Goal: Entertainment & Leisure: Browse casually

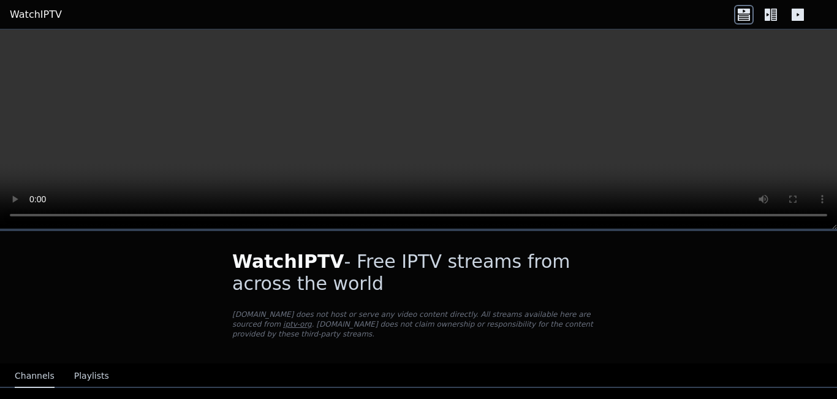
scroll to position [89, 0]
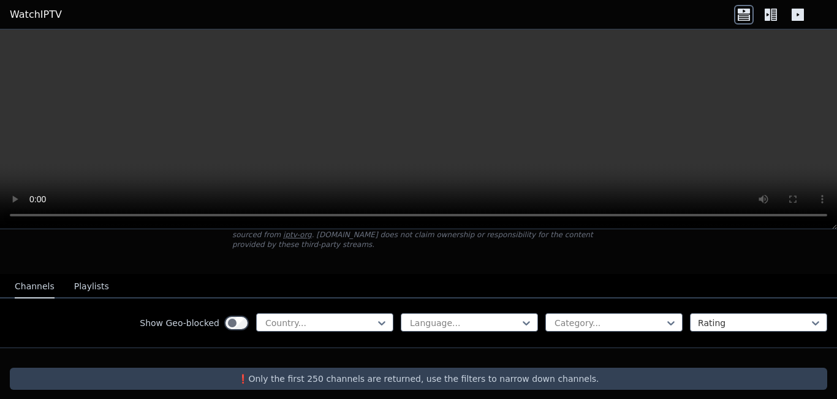
click at [744, 11] on icon at bounding box center [744, 15] width 20 height 20
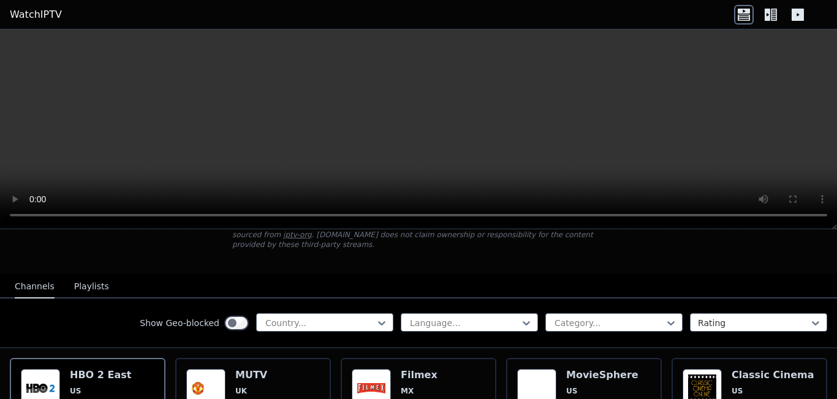
click at [773, 12] on icon at bounding box center [771, 15] width 20 height 20
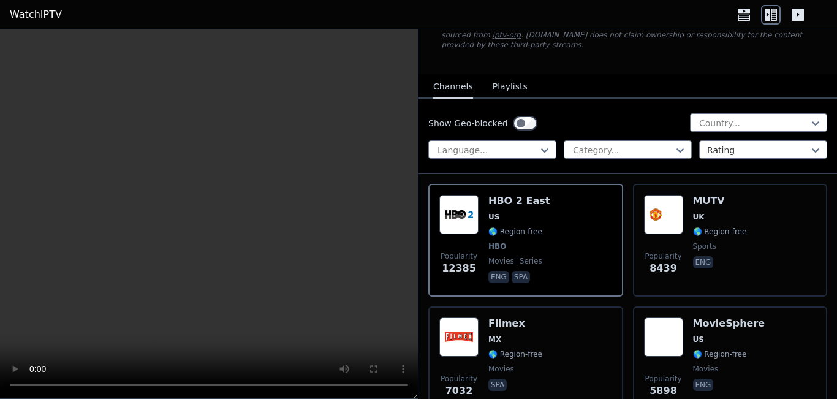
click at [797, 10] on icon at bounding box center [798, 15] width 12 height 12
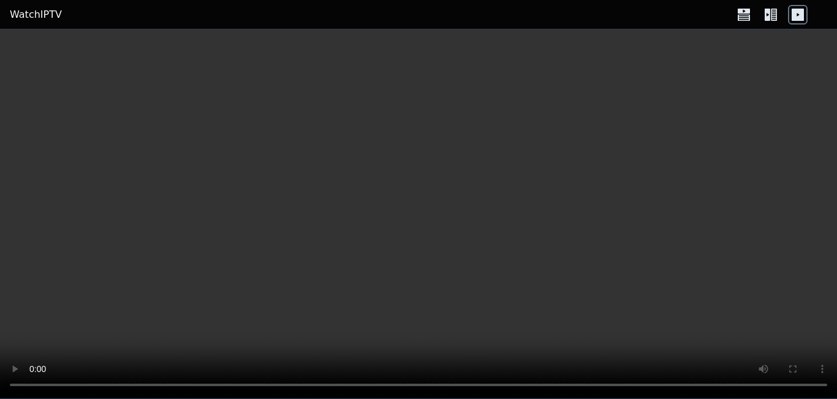
click at [772, 10] on icon at bounding box center [774, 15] width 6 height 12
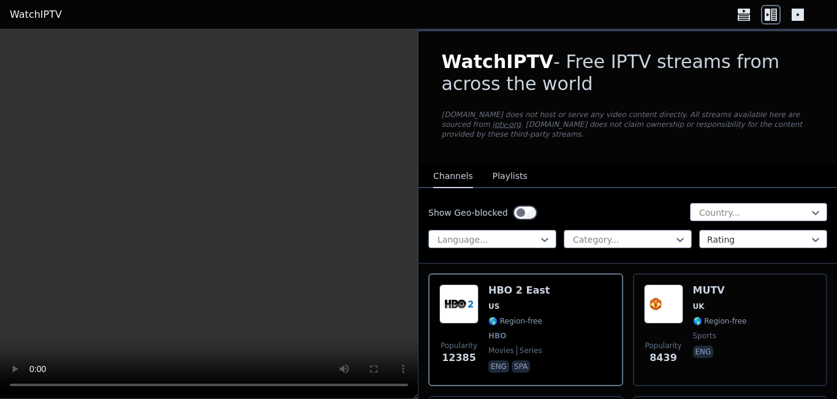
click at [772, 10] on icon at bounding box center [774, 15] width 6 height 12
click at [753, 207] on div at bounding box center [754, 213] width 112 height 12
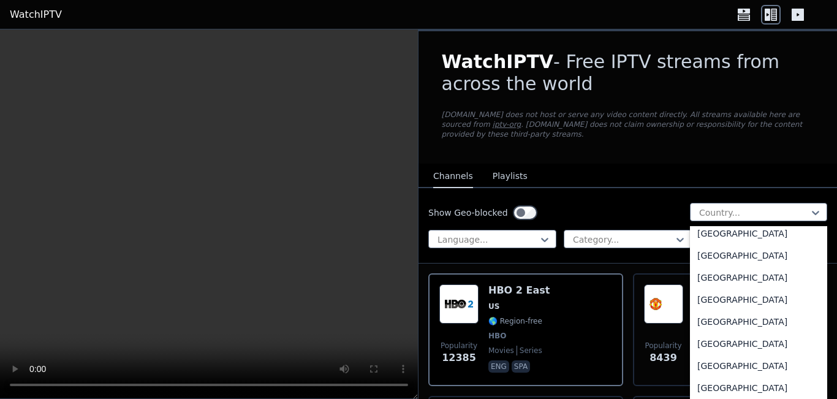
scroll to position [3016, 0]
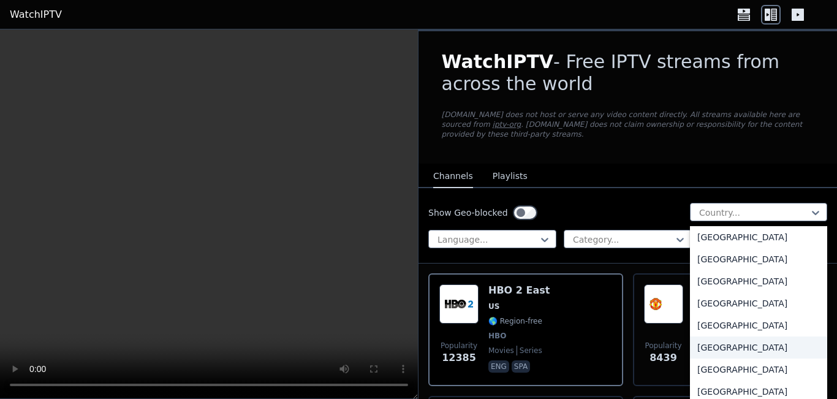
click at [756, 337] on div "[GEOGRAPHIC_DATA]" at bounding box center [758, 348] width 137 height 22
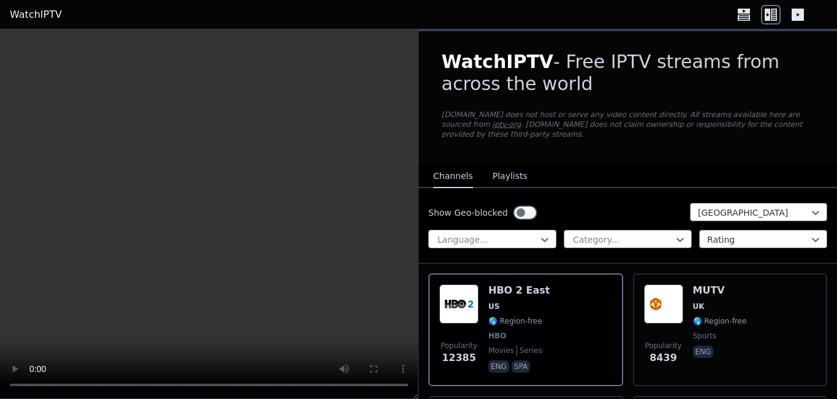
click at [533, 234] on div at bounding box center [487, 240] width 102 height 12
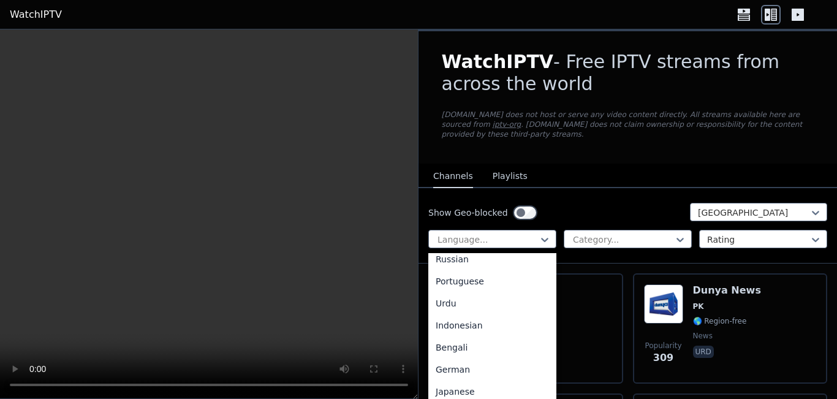
scroll to position [150, 0]
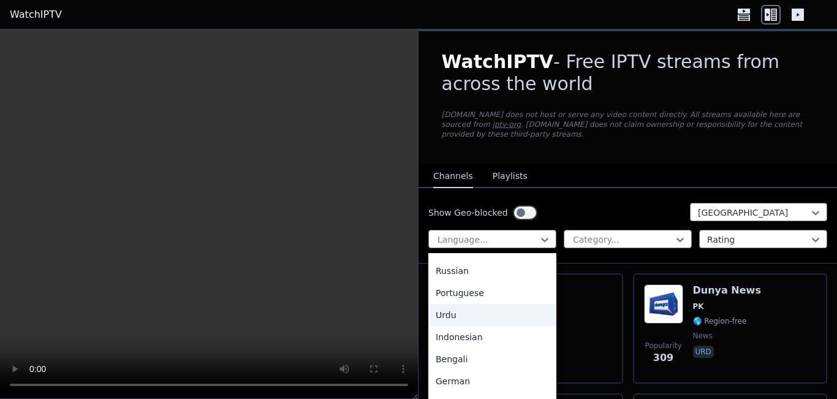
click at [483, 304] on div "Urdu" at bounding box center [492, 315] width 128 height 22
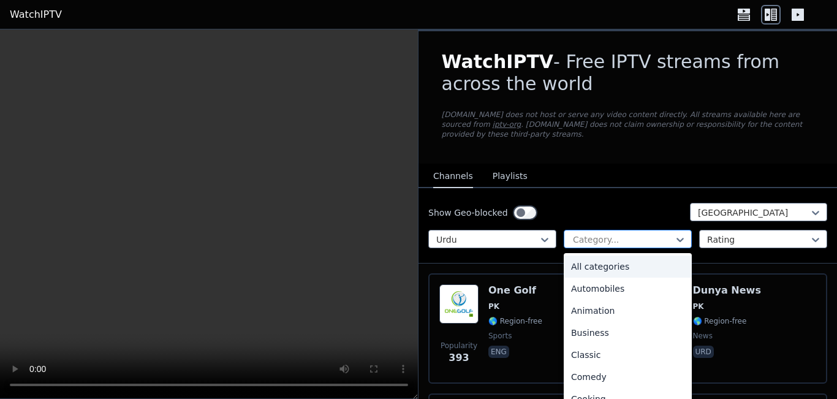
click at [620, 234] on div at bounding box center [623, 240] width 102 height 12
click at [614, 256] on div "All categories" at bounding box center [628, 267] width 128 height 22
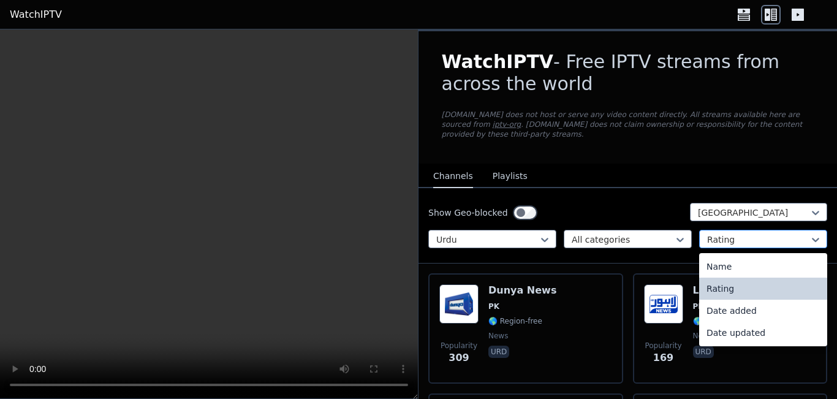
click at [738, 230] on div "Rating" at bounding box center [763, 239] width 128 height 18
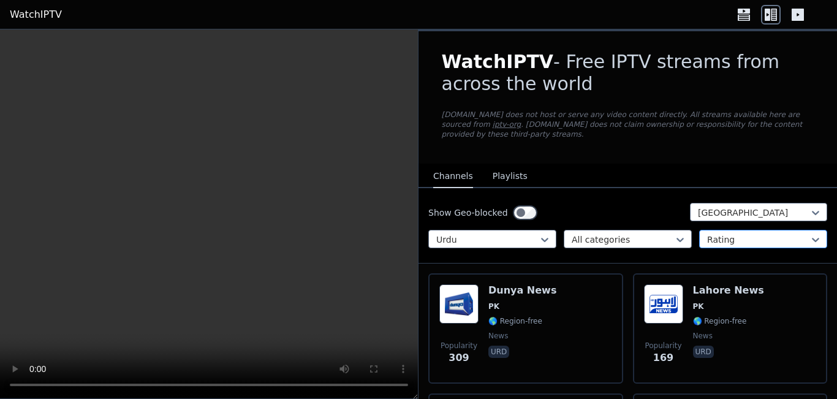
click at [739, 234] on div at bounding box center [758, 240] width 102 height 12
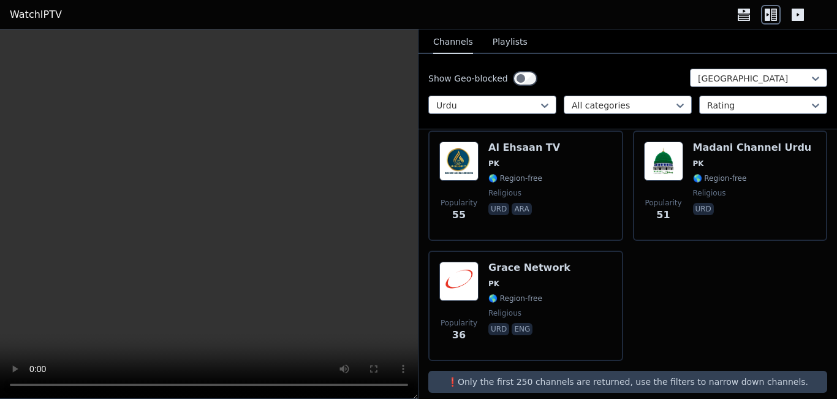
scroll to position [627, 0]
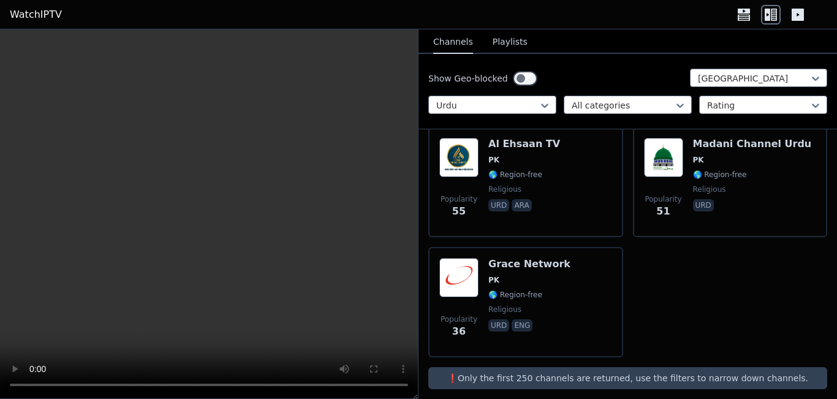
click at [614, 373] on p "❗️Only the first 250 channels are returned, use the filters to narrow down chan…" at bounding box center [627, 378] width 389 height 12
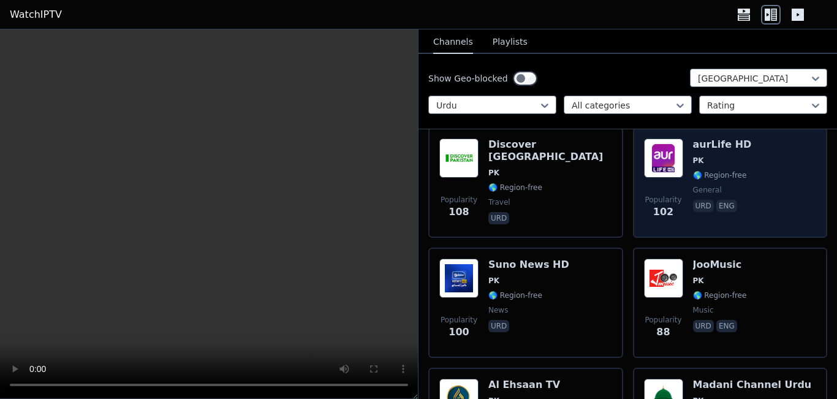
scroll to position [385, 0]
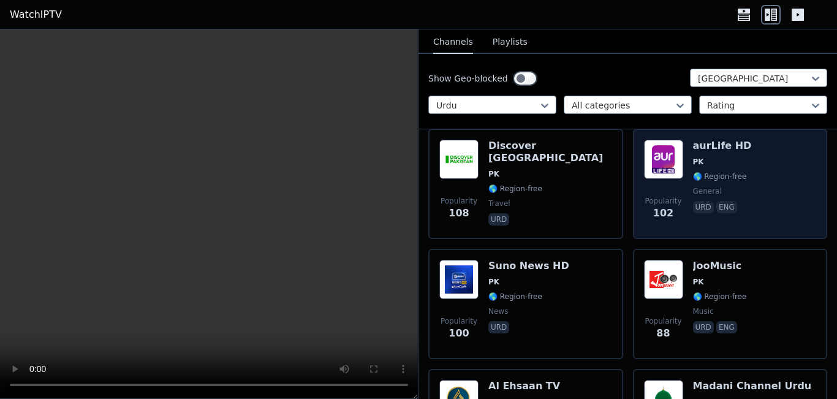
click at [724, 157] on span "PK" at bounding box center [722, 162] width 59 height 10
